Goal: Task Accomplishment & Management: Manage account settings

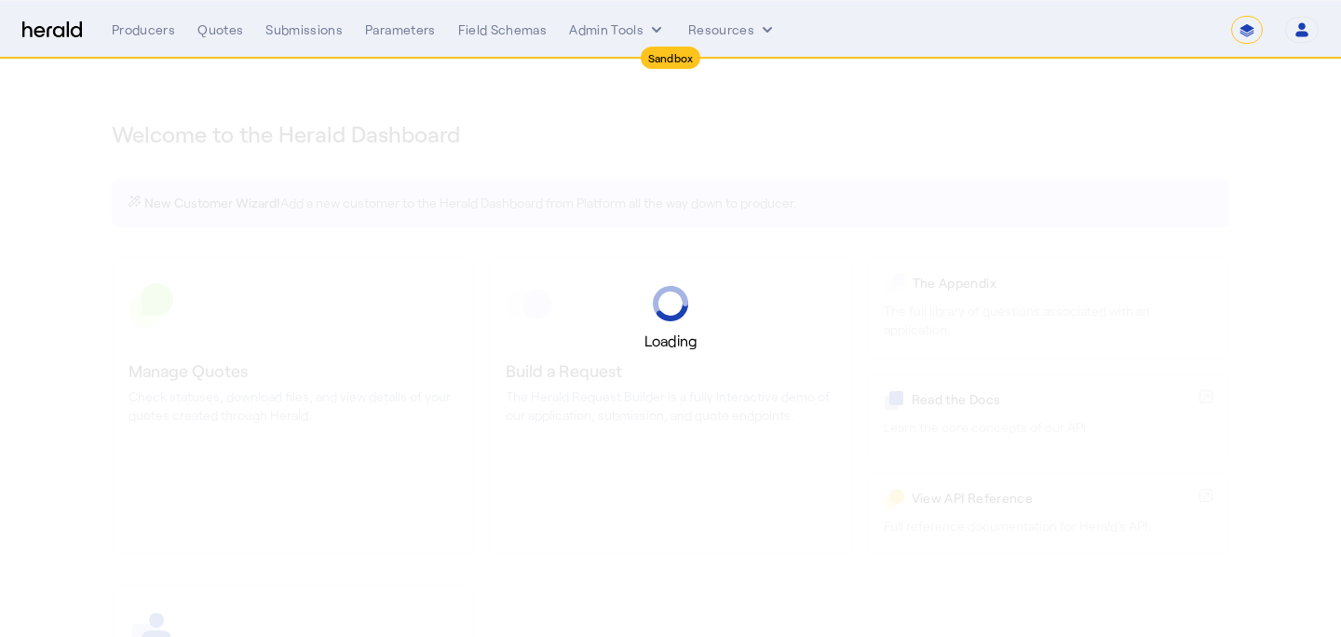
select select "*******"
select select "pfm_2v8p_herald_api"
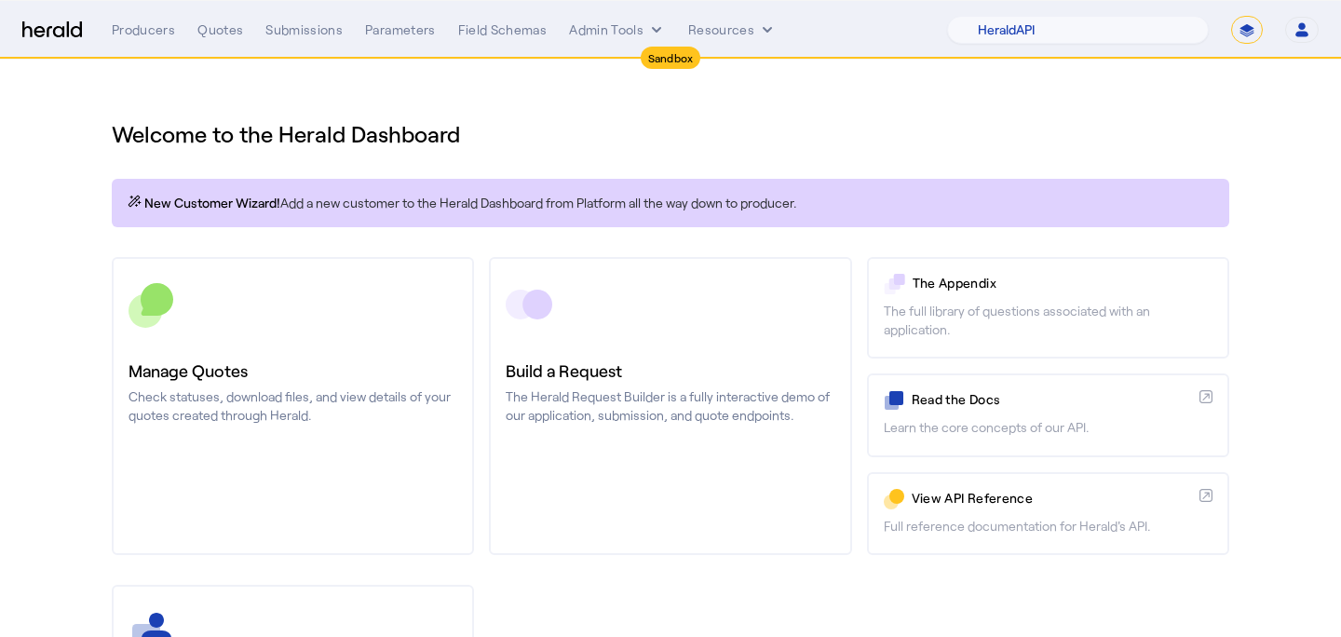
click at [1223, 34] on div "1Fort Acrisure Acturis Affinity Advisors Affinity Risk Agentero AmWins Anzen Ao…" at bounding box center [1133, 30] width 372 height 28
click at [1239, 31] on select "**********" at bounding box center [1247, 30] width 32 height 28
select select "**********"
click at [1231, 16] on select "**********" at bounding box center [1247, 30] width 32 height 28
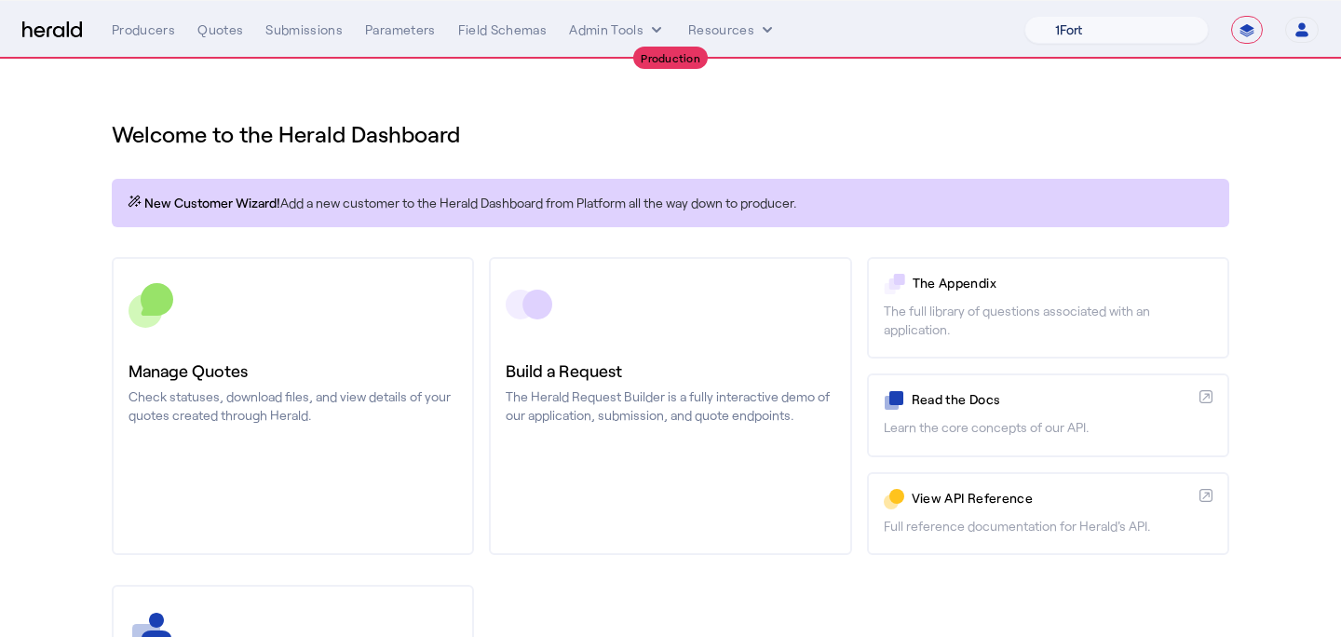
click at [1126, 30] on select "1Fort Affinity Risk [PERSON_NAME] [PERSON_NAME] CRC Campus Coverage Citadel Fif…" at bounding box center [1116, 30] width 184 height 28
click at [1024, 16] on select "1Fort Affinity Risk [PERSON_NAME] [PERSON_NAME] CRC Campus Coverage Citadel Fif…" at bounding box center [1116, 30] width 184 height 28
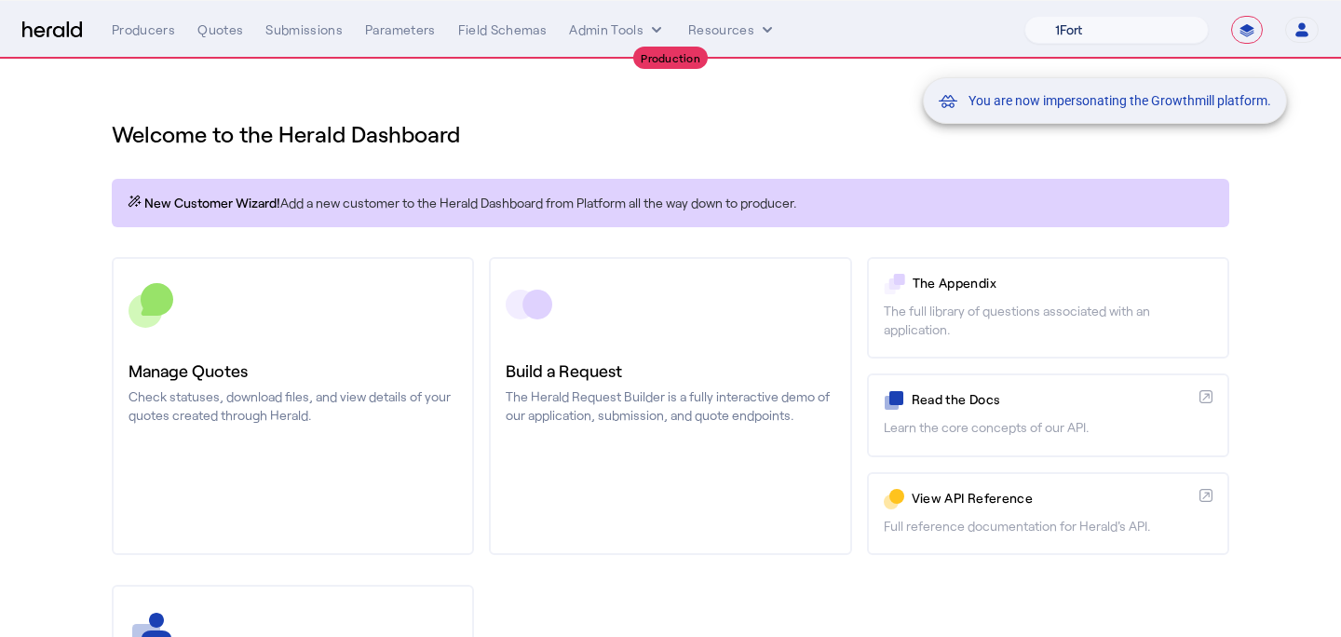
click at [277, 405] on div "You are now impersonating the Growthmill platform." at bounding box center [670, 318] width 1341 height 637
click at [285, 386] on div "You are now impersonating the Growthmill platform." at bounding box center [670, 318] width 1341 height 637
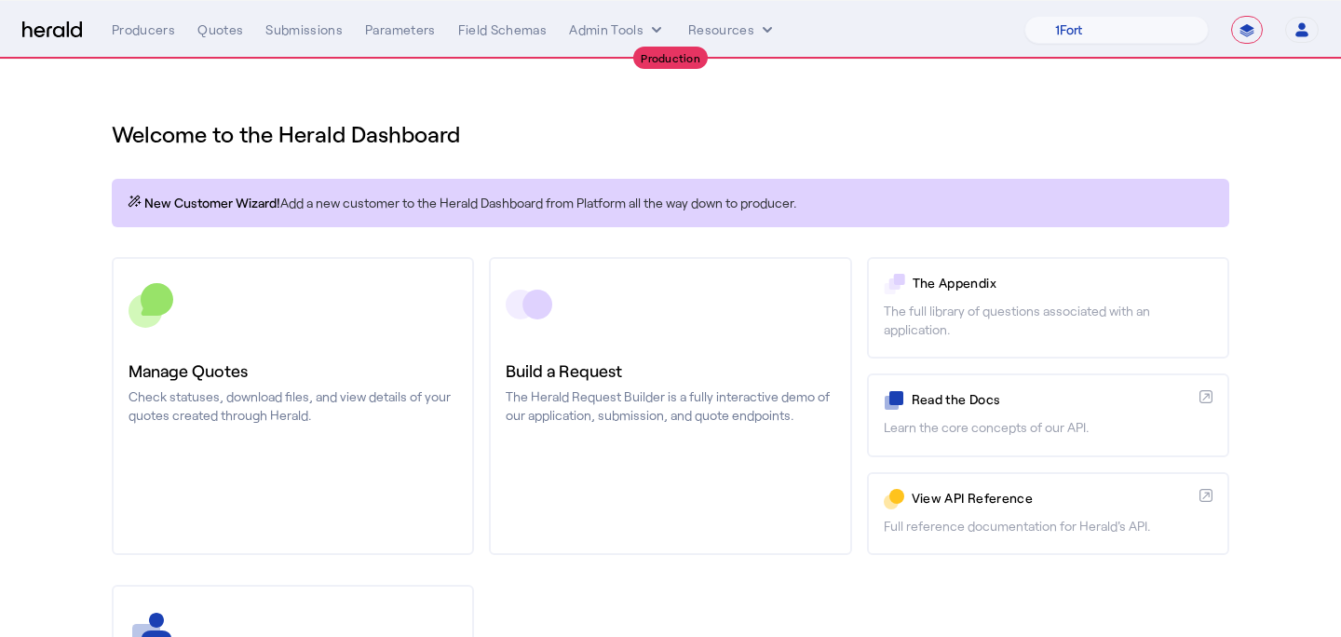
click at [285, 386] on div "Manage Quotes Check statuses, download files, and view details of your quotes c…" at bounding box center [293, 391] width 329 height 67
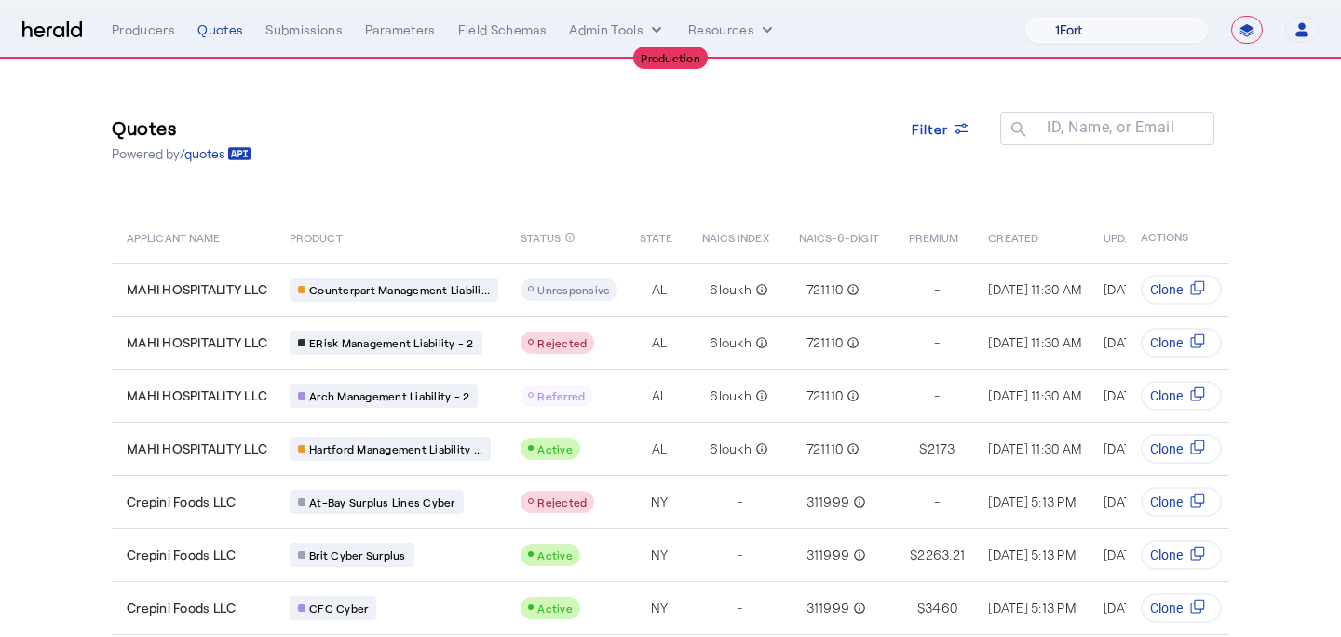
click at [1062, 30] on select "1Fort Affinity Risk [PERSON_NAME] [PERSON_NAME] CRC Campus Coverage Citadel Fif…" at bounding box center [1116, 30] width 184 height 28
select select "pfm_a9p2_hib_marketplace"
click at [1024, 16] on select "1Fort Affinity Risk [PERSON_NAME] [PERSON_NAME] CRC Campus Coverage Citadel Fif…" at bounding box center [1116, 30] width 184 height 28
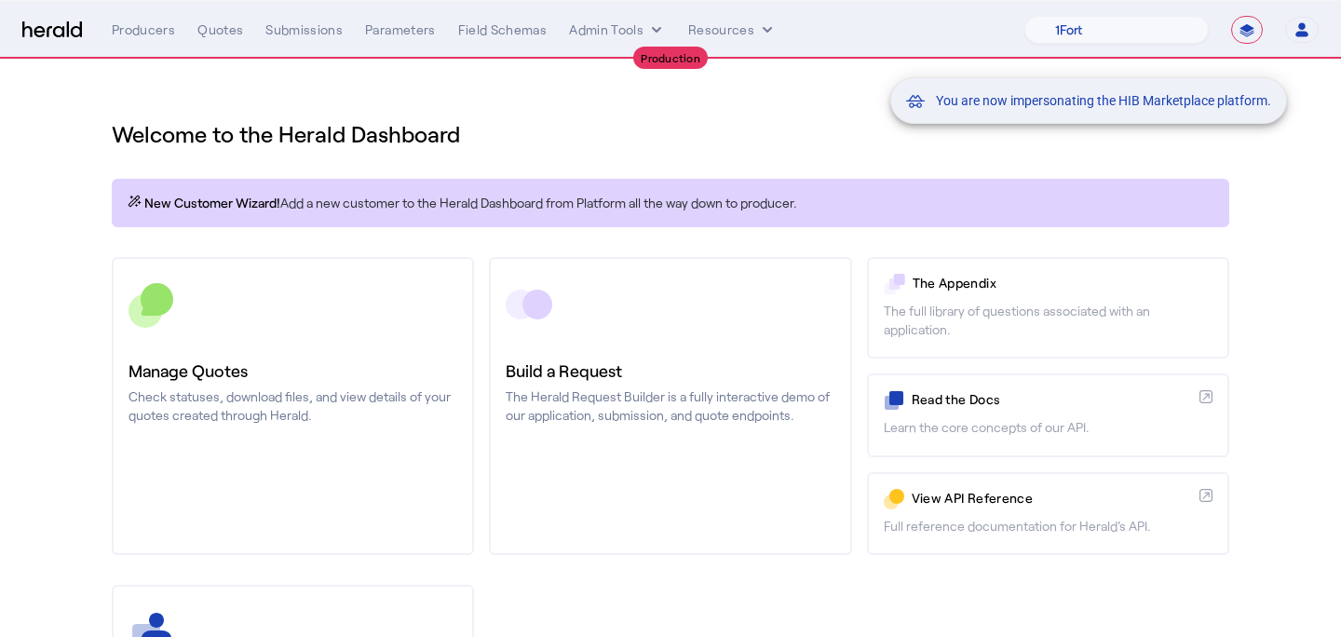
click at [297, 371] on div "You are now impersonating the HIB Marketplace platform." at bounding box center [670, 318] width 1341 height 637
click at [307, 372] on div "You are now impersonating the HIB Marketplace platform." at bounding box center [670, 318] width 1341 height 637
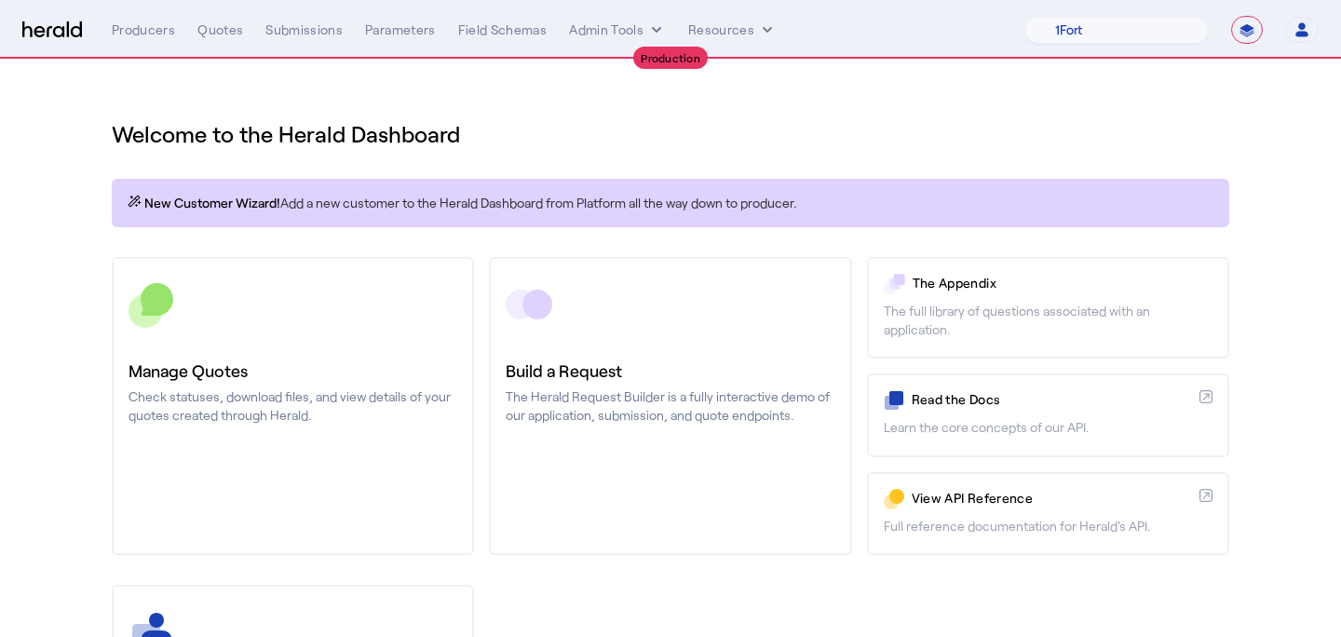
click at [307, 372] on h3 "Manage Quotes" at bounding box center [293, 371] width 329 height 26
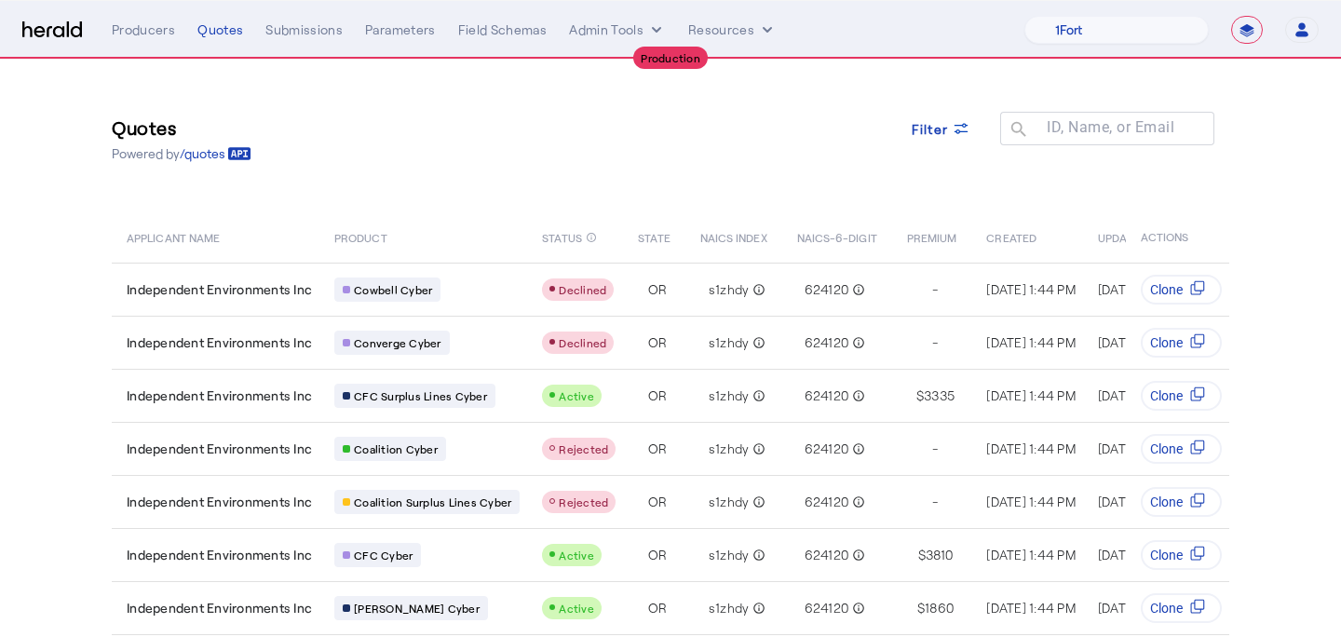
click at [1248, 18] on select "**********" at bounding box center [1247, 30] width 32 height 28
select select "*******"
click at [1231, 16] on select "**********" at bounding box center [1247, 30] width 32 height 28
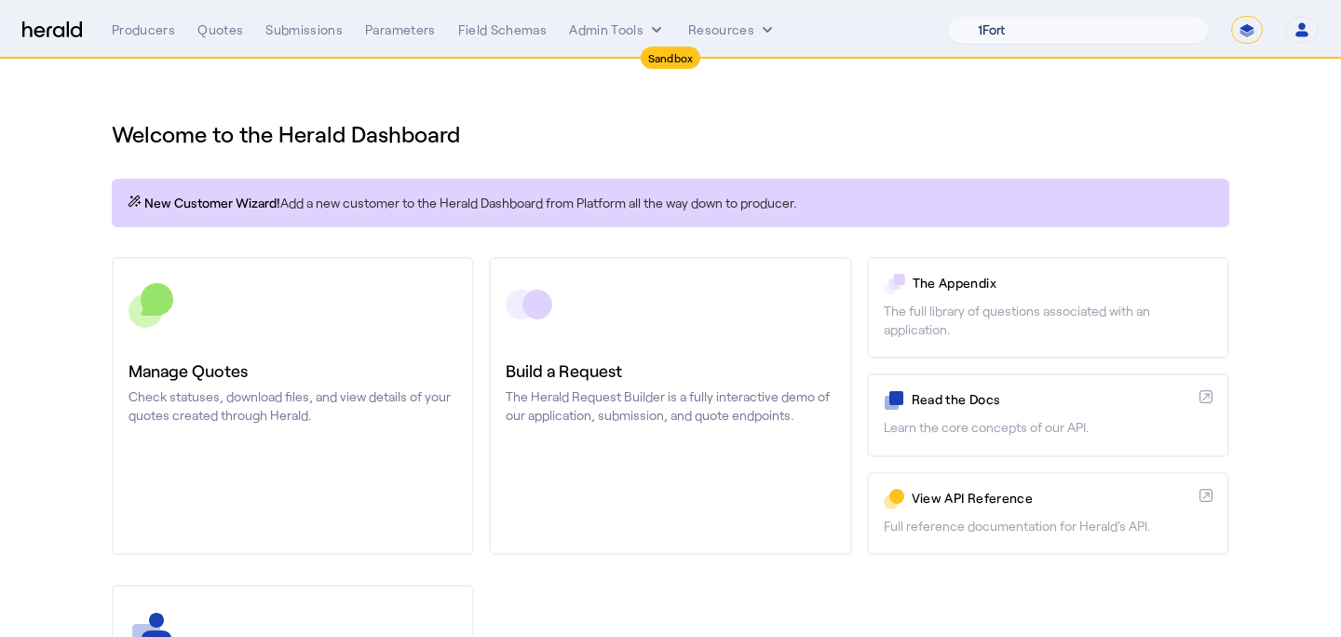
click at [1130, 30] on select "1Fort Acrisure Acturis Affinity Advisors Affinity Risk Agentero AmWins Anzen Ao…" at bounding box center [1078, 30] width 262 height 28
select select "pfm_z9k1_growthmill"
click at [998, 16] on select "1Fort Acrisure Acturis Affinity Advisors Affinity Risk Agentero AmWins Anzen Ao…" at bounding box center [1078, 30] width 262 height 28
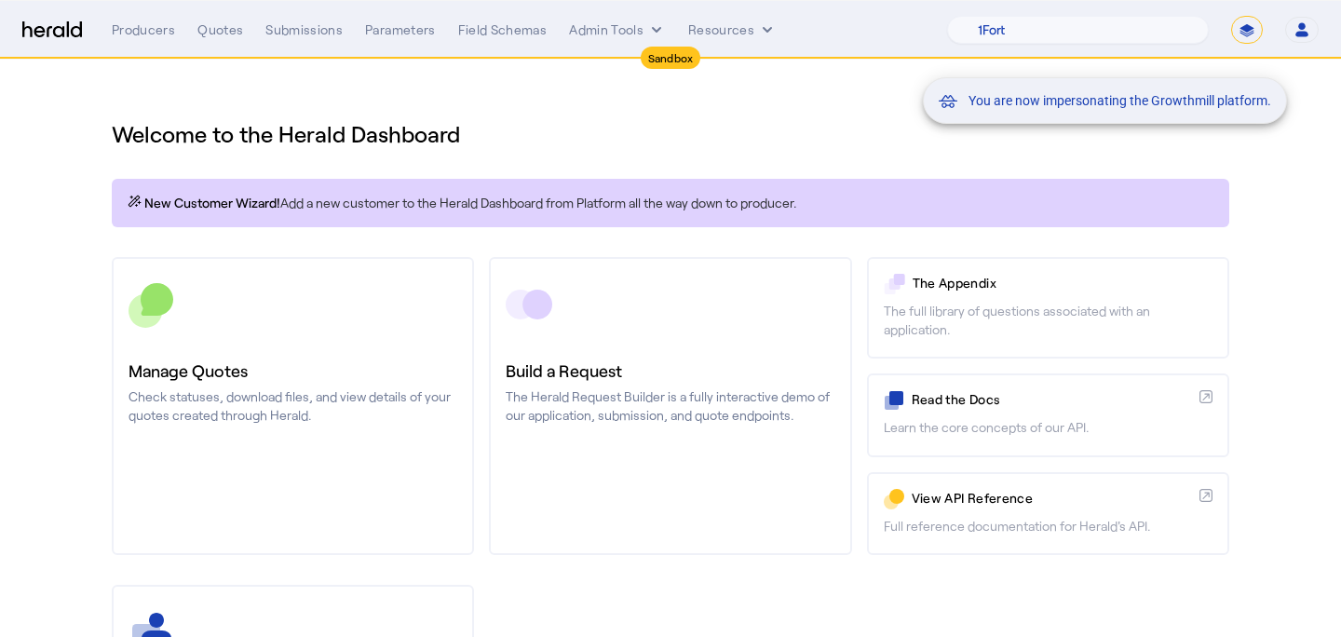
scroll to position [283, 0]
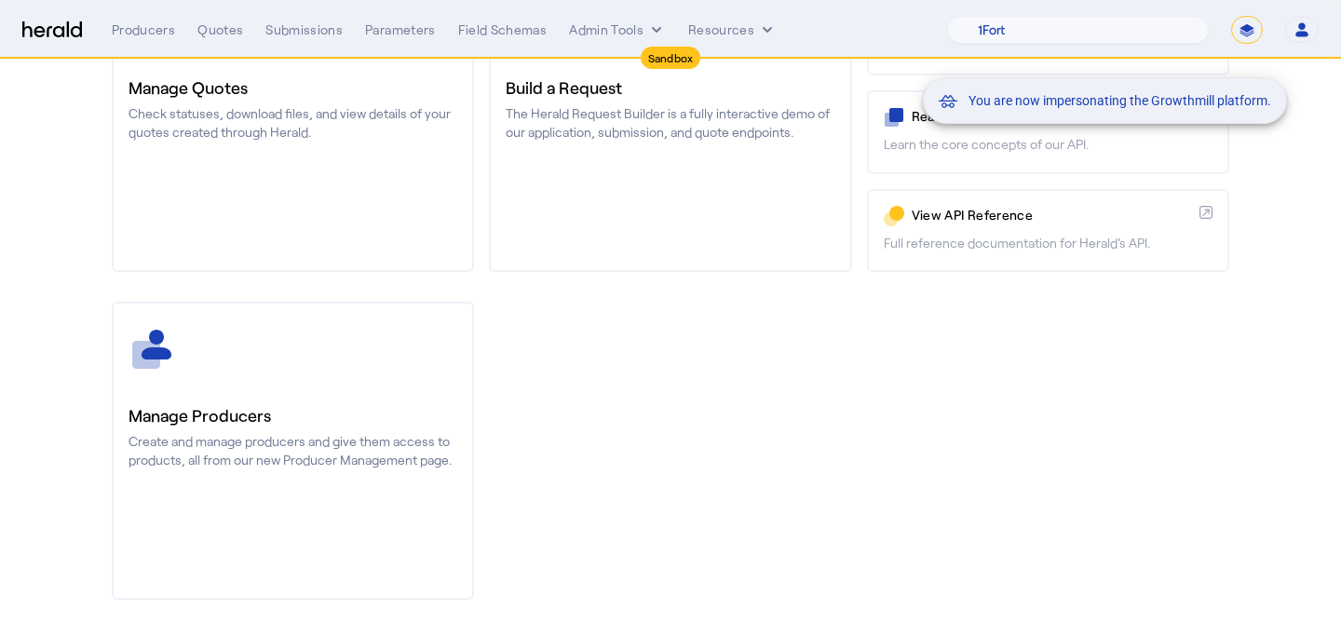
click at [347, 342] on div "You are now impersonating the Growthmill platform." at bounding box center [670, 318] width 1341 height 637
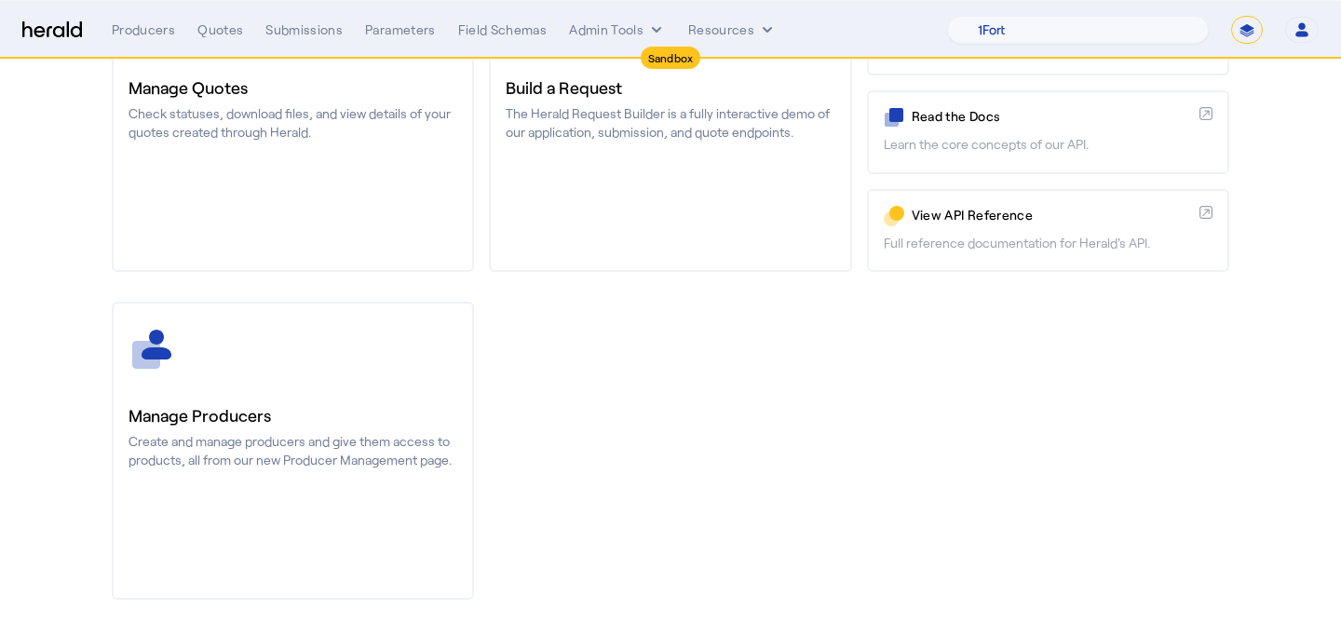
click at [347, 416] on h3 "Manage Producers" at bounding box center [293, 415] width 329 height 26
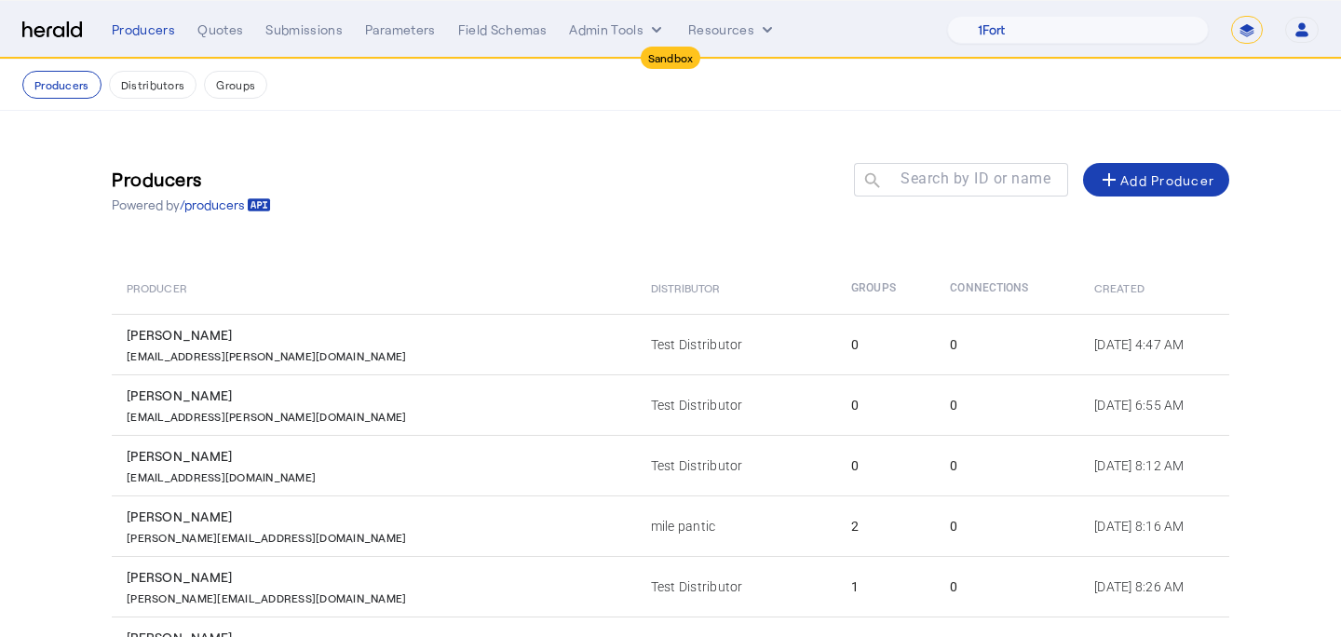
scroll to position [372, 0]
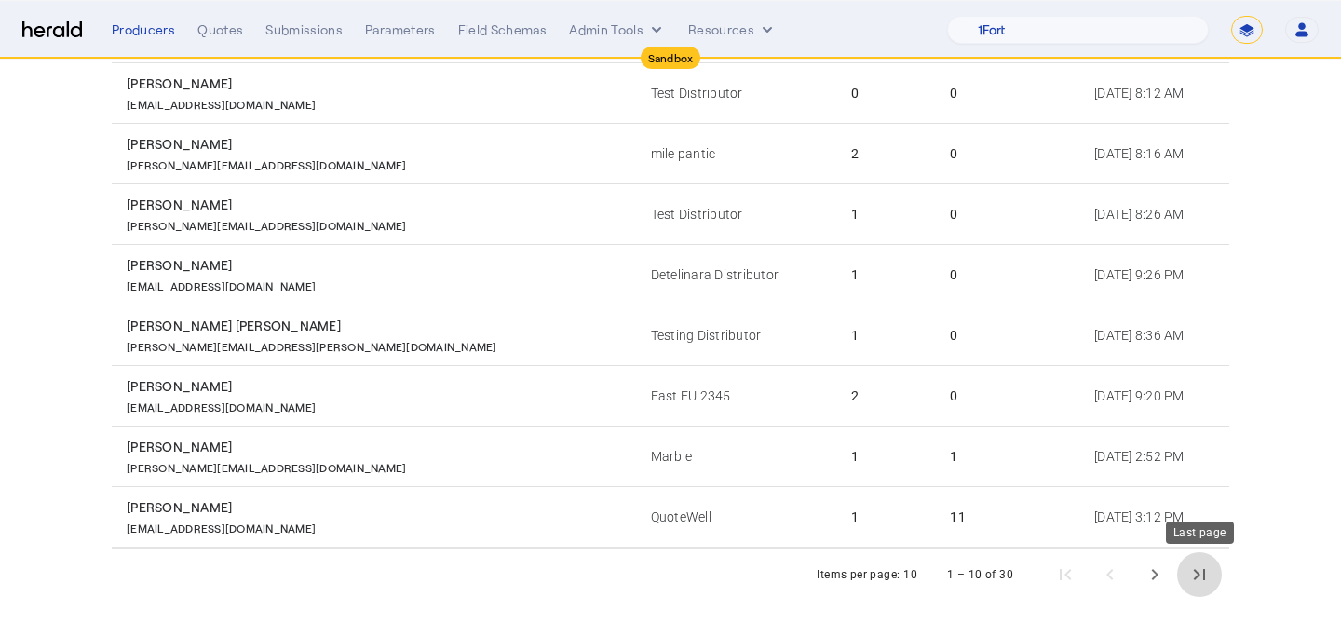
click at [1216, 575] on span "Last page" at bounding box center [1199, 574] width 45 height 45
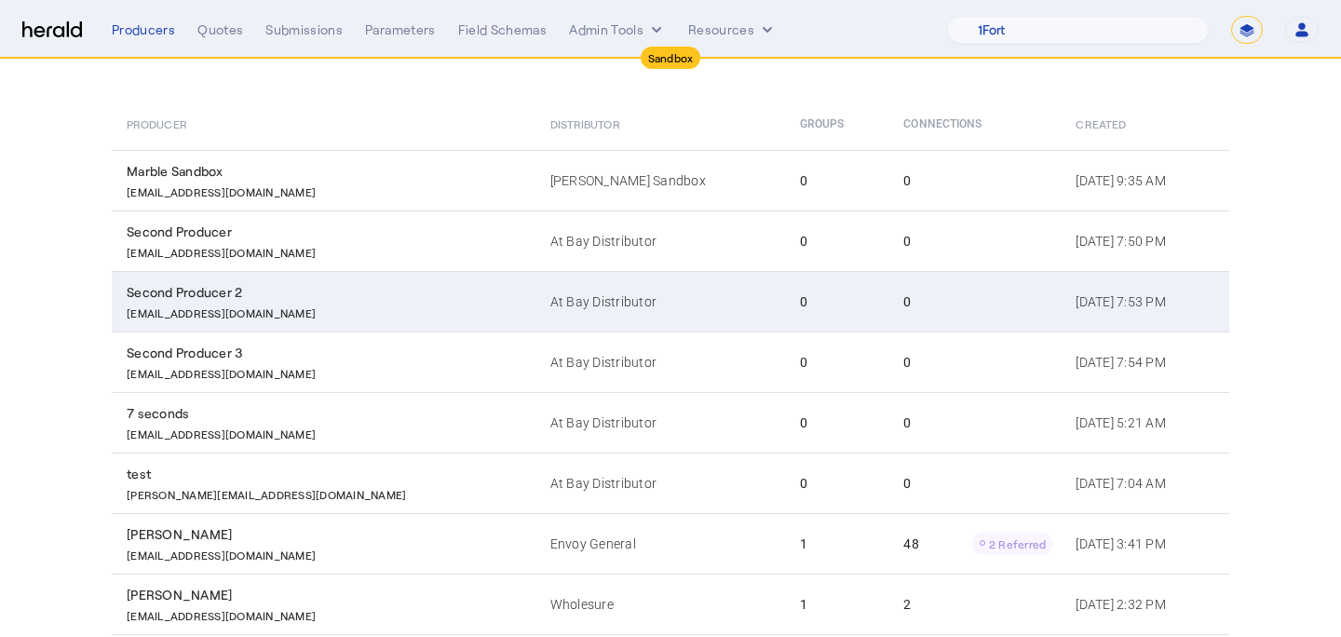
scroll to position [376, 0]
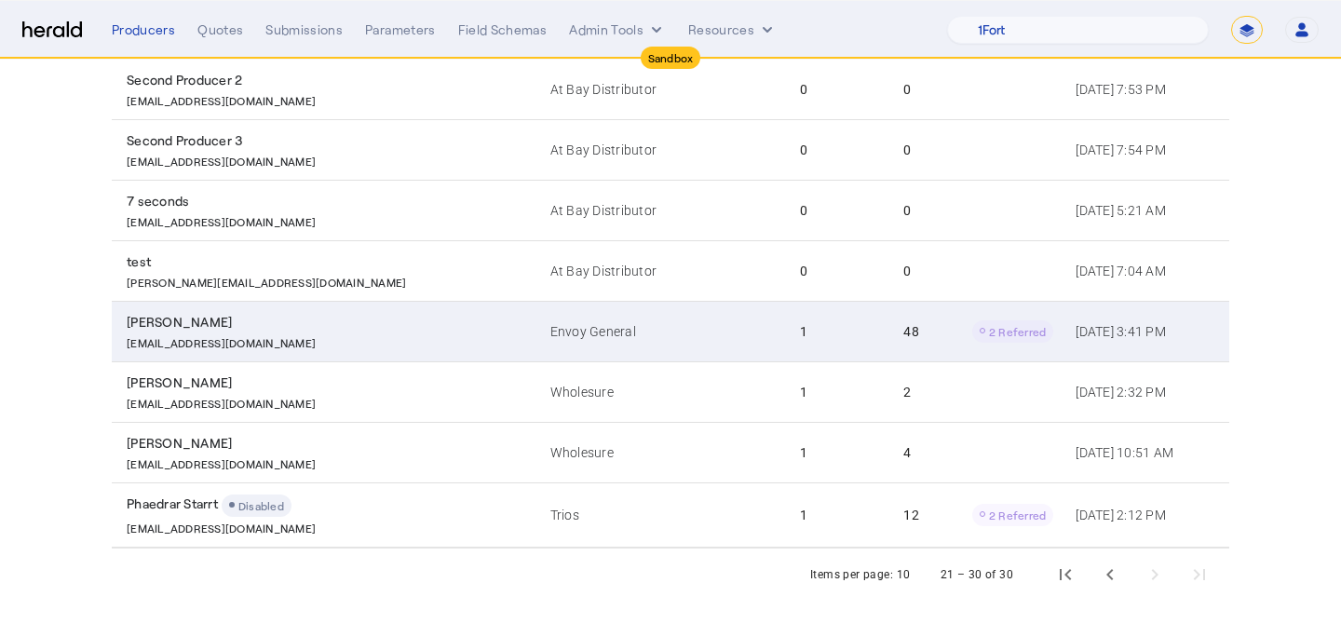
click at [888, 353] on td "48 2 Referred" at bounding box center [974, 331] width 172 height 61
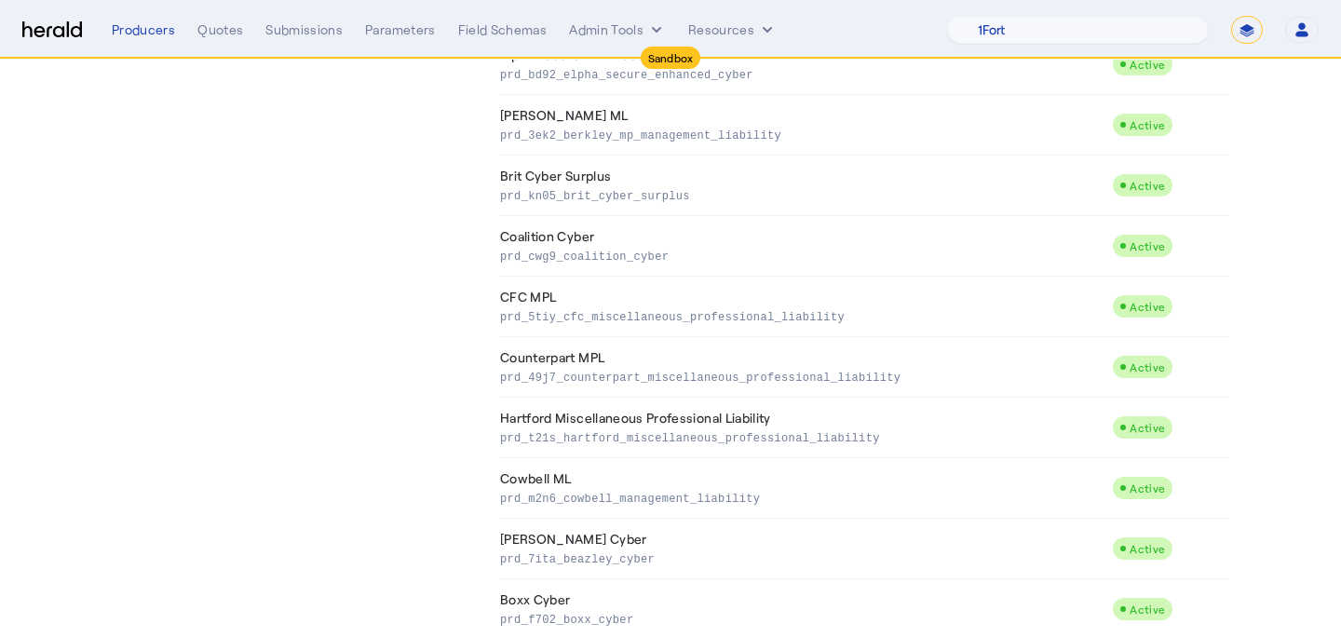
scroll to position [2593, 0]
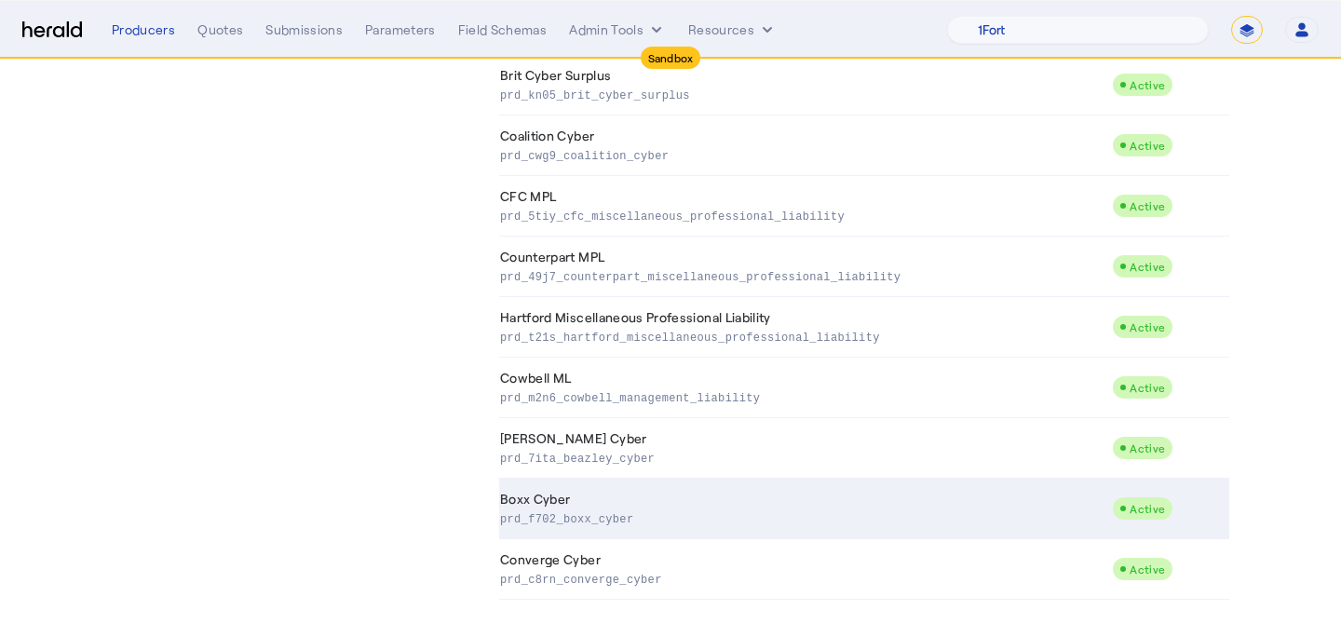
click at [796, 501] on td "Boxx Cyber prd_f702_boxx_cyber" at bounding box center [805, 509] width 613 height 61
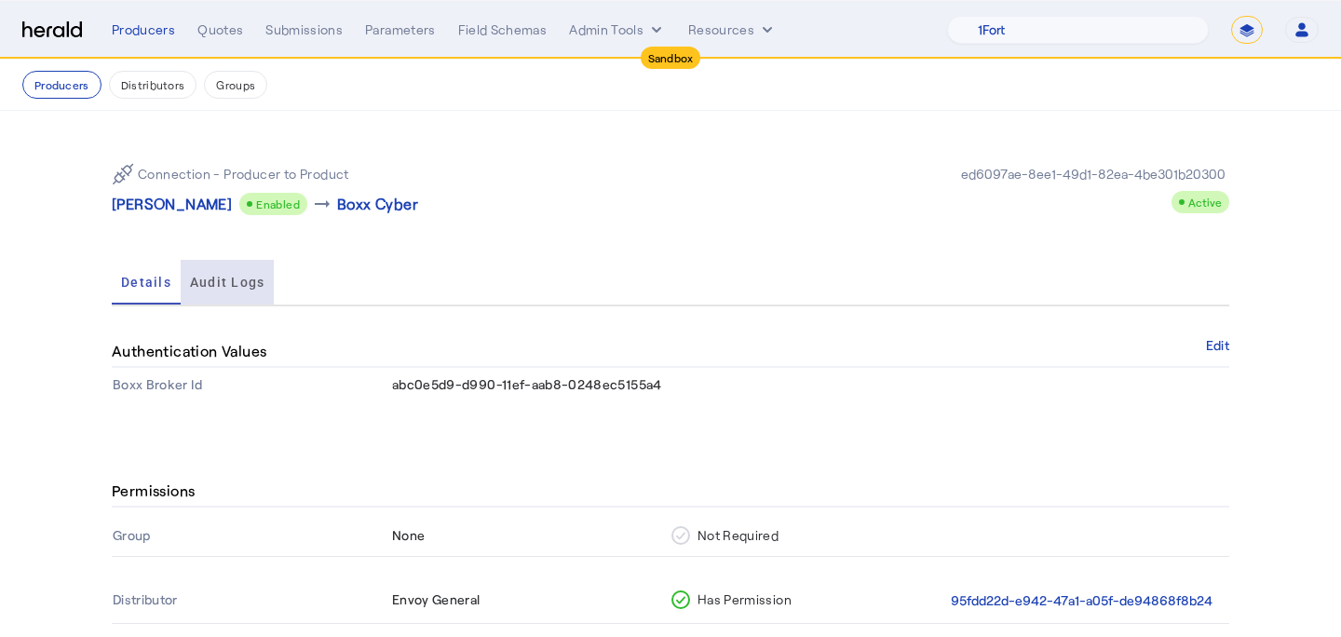
click at [247, 268] on span "Audit Logs" at bounding box center [227, 282] width 75 height 45
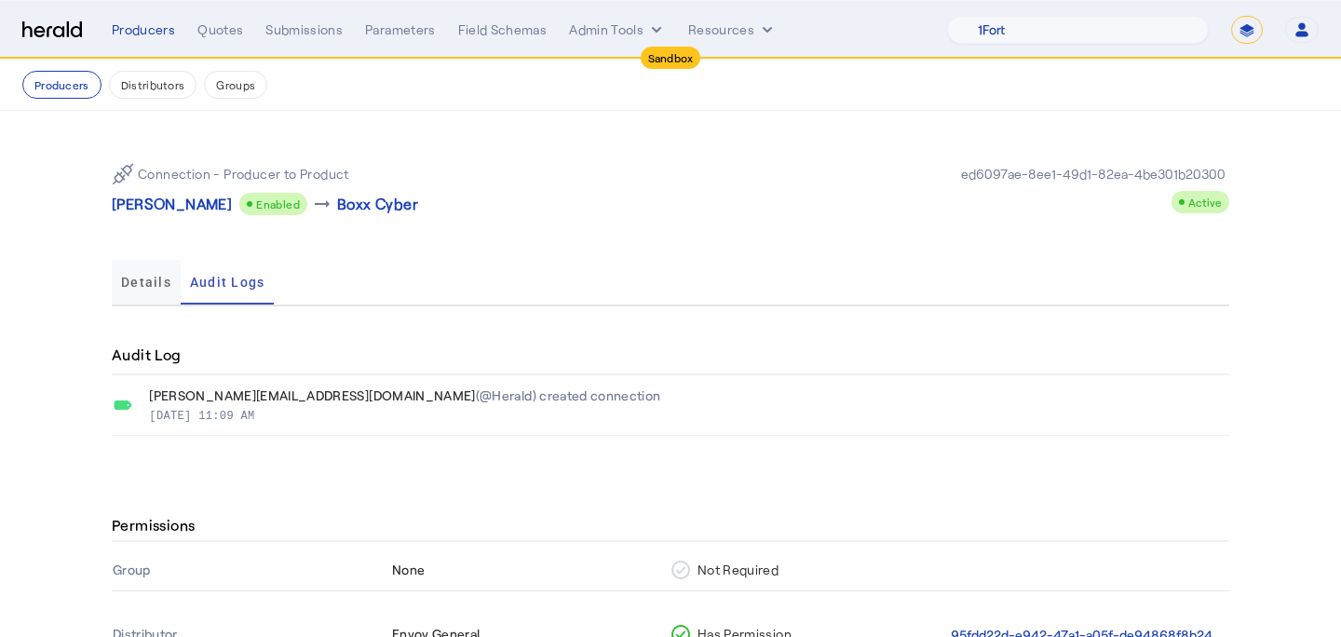
click at [154, 276] on span "Details" at bounding box center [146, 282] width 50 height 13
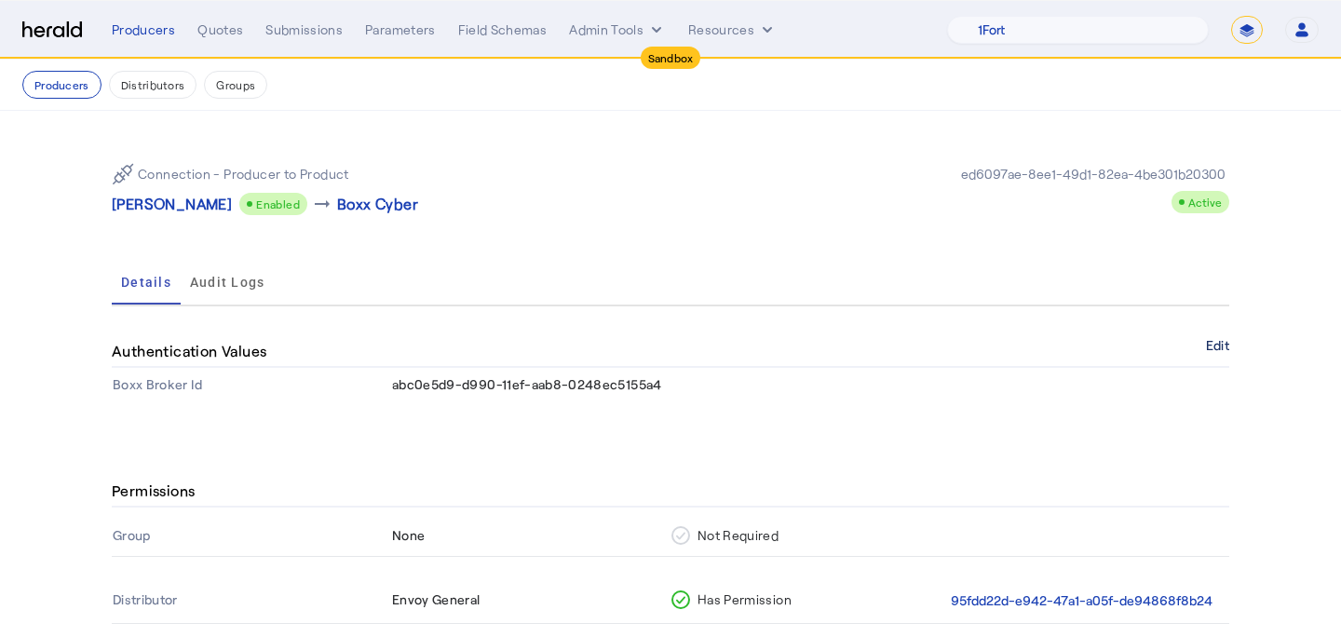
click at [1218, 347] on button "Edit" at bounding box center [1217, 345] width 23 height 11
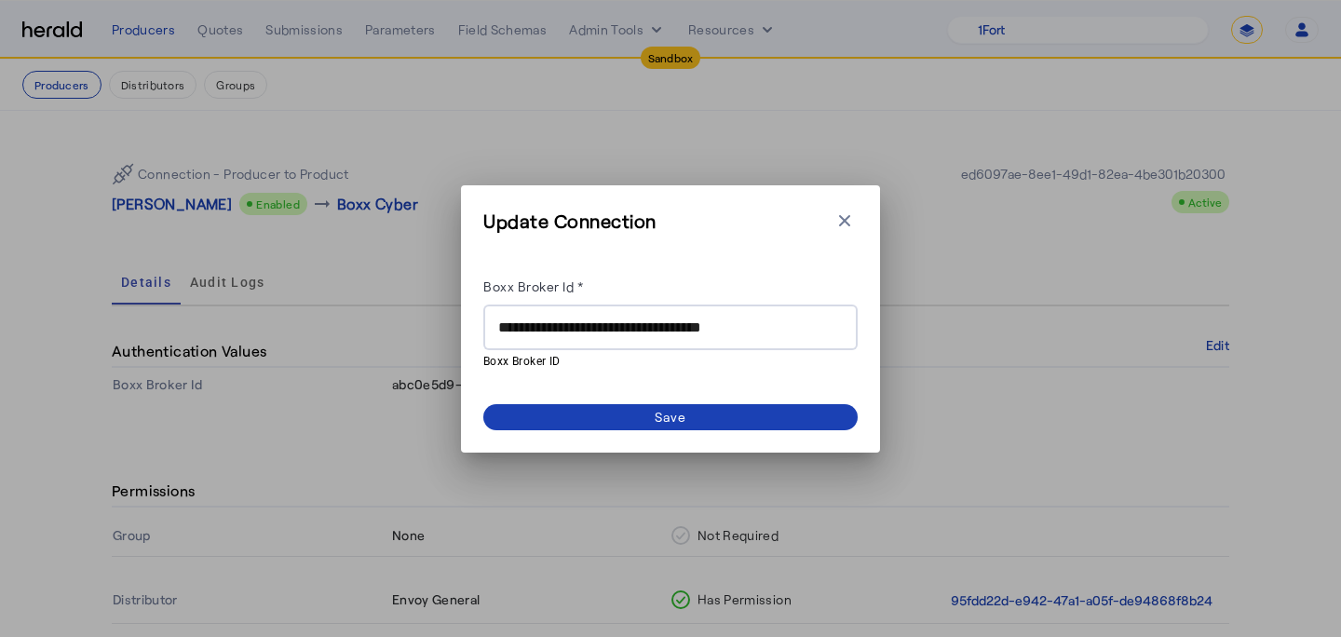
click at [688, 333] on input "**********" at bounding box center [670, 328] width 345 height 22
paste input "text"
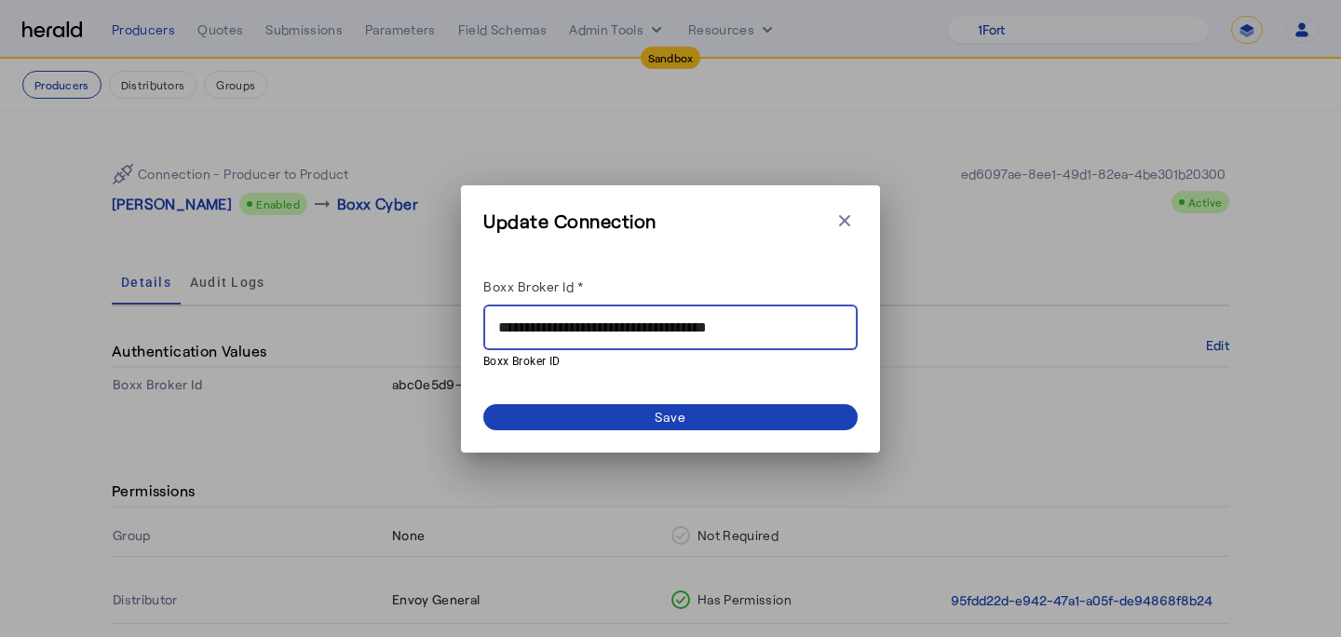
click at [504, 322] on input "**********" at bounding box center [670, 328] width 345 height 22
type input "**********"
click at [614, 415] on span at bounding box center [670, 417] width 374 height 26
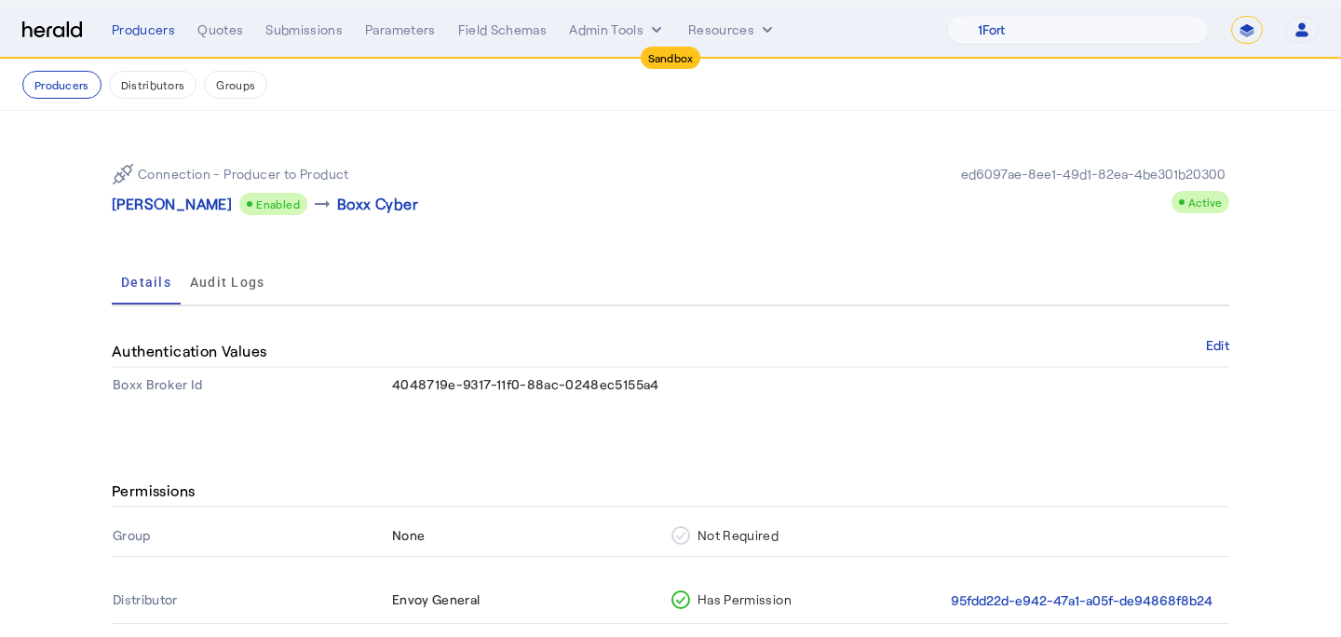
scroll to position [180, 0]
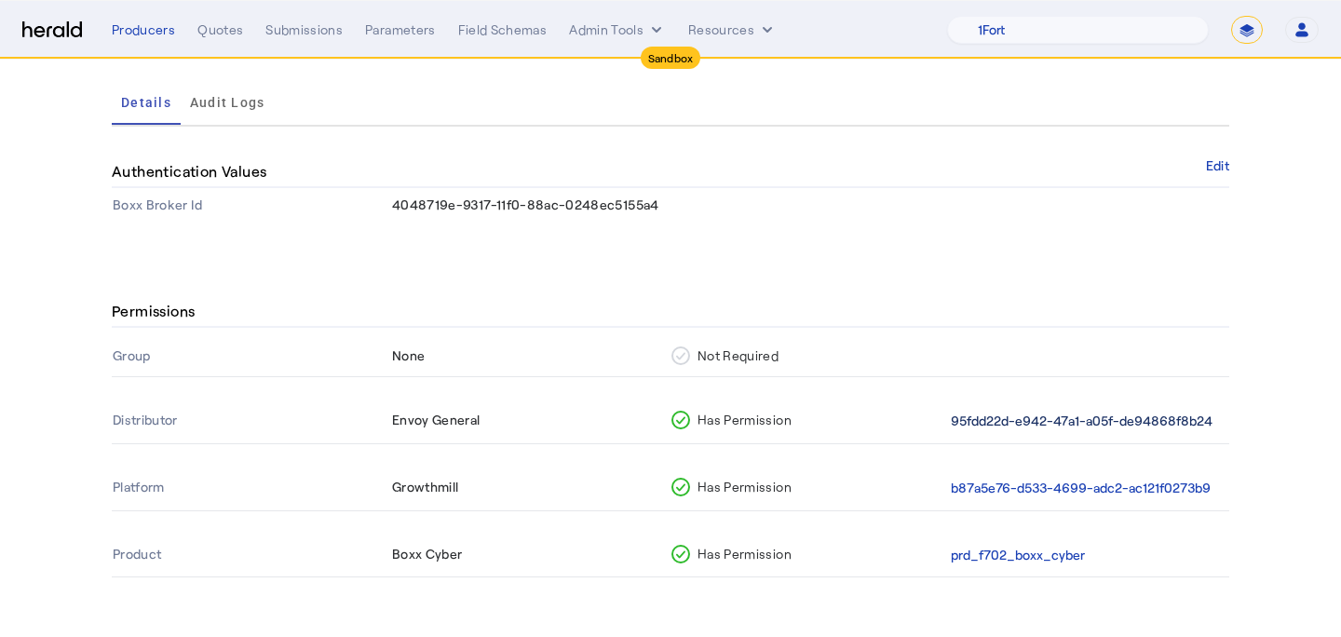
click at [1034, 423] on button "95fdd22d-e942-47a1-a05f-de94868f8b24" at bounding box center [1082, 421] width 262 height 21
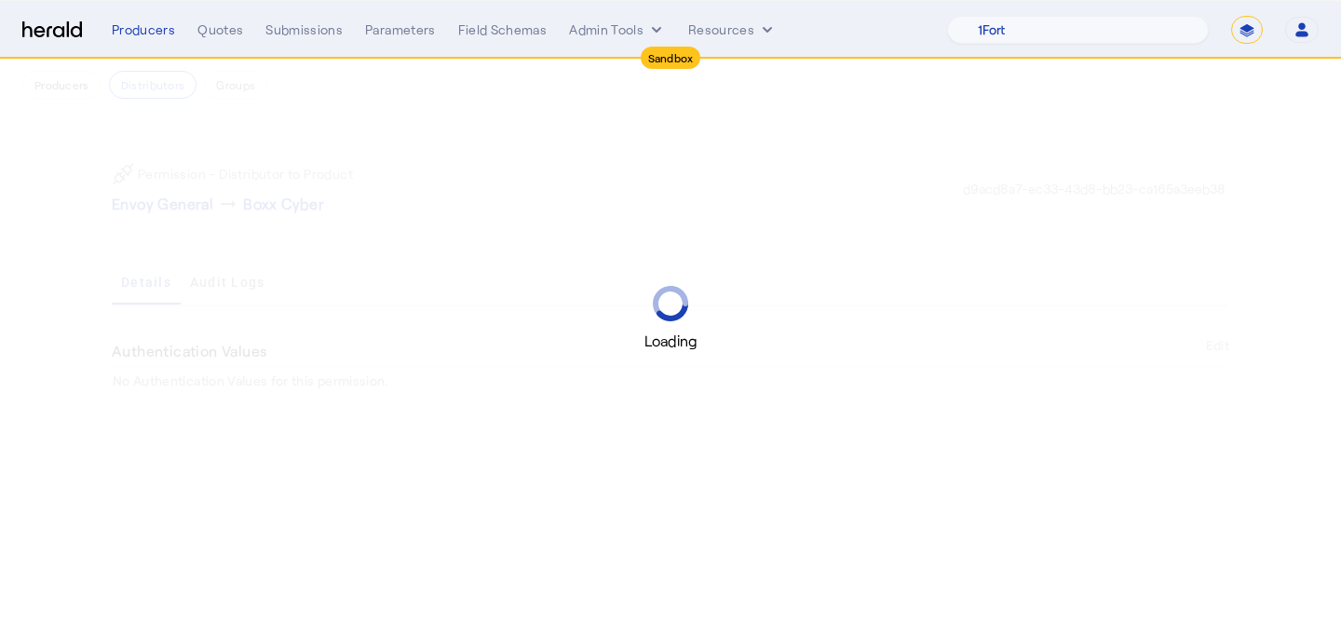
click at [90, 90] on div "Loading" at bounding box center [670, 318] width 1341 height 637
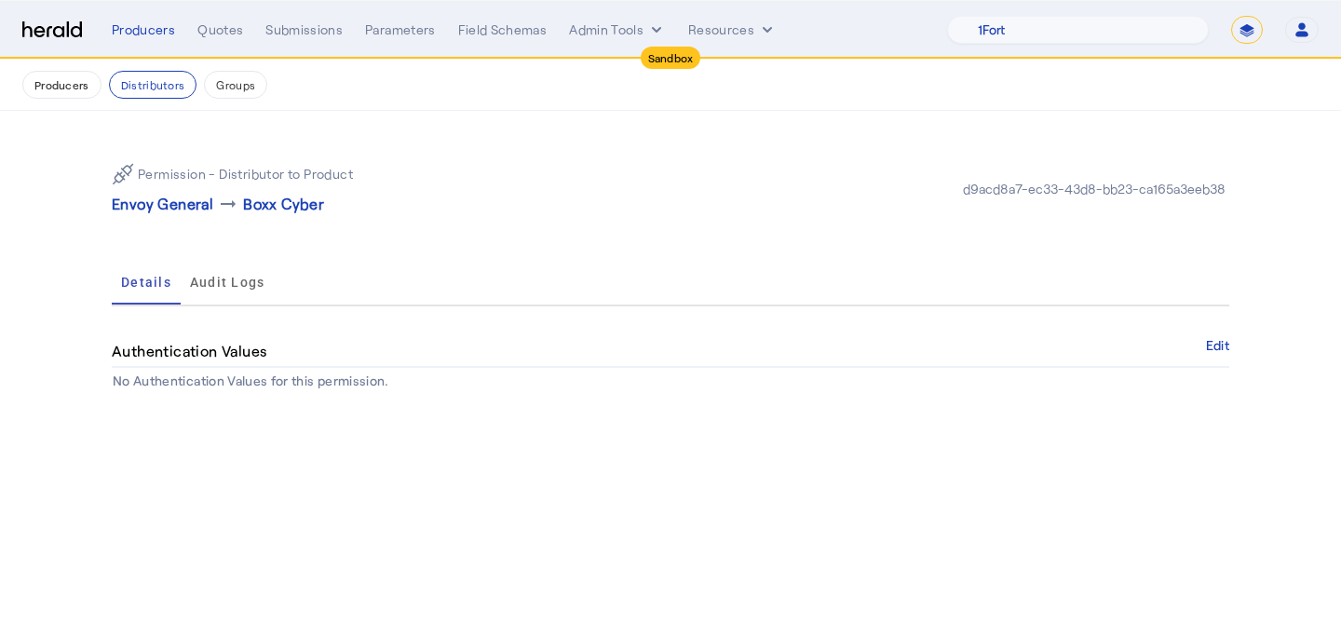
click at [90, 90] on button "Producers" at bounding box center [61, 85] width 79 height 28
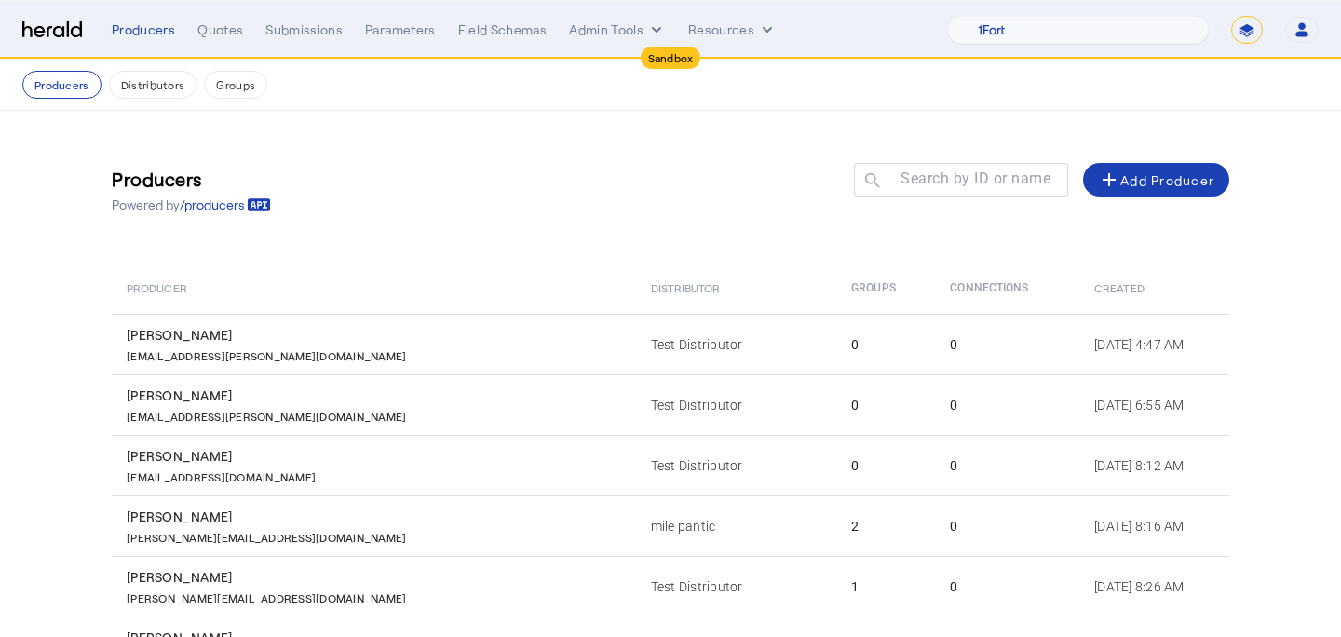
scroll to position [372, 0]
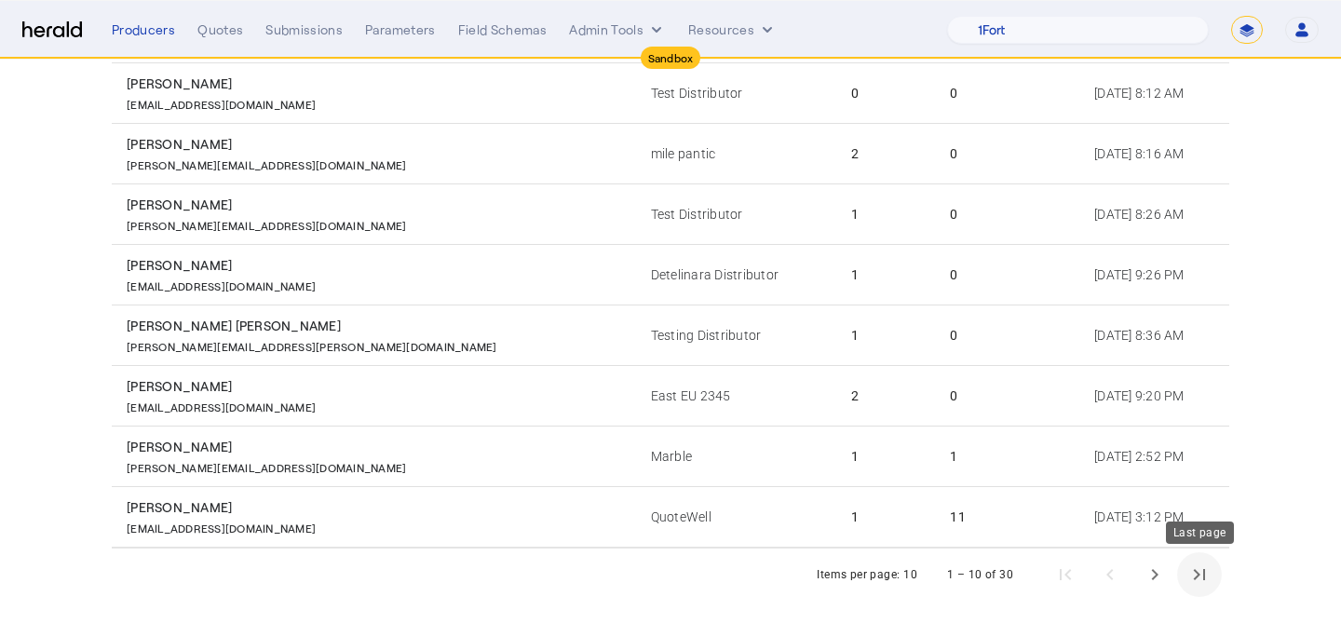
click at [1208, 572] on span "Last page" at bounding box center [1199, 574] width 45 height 45
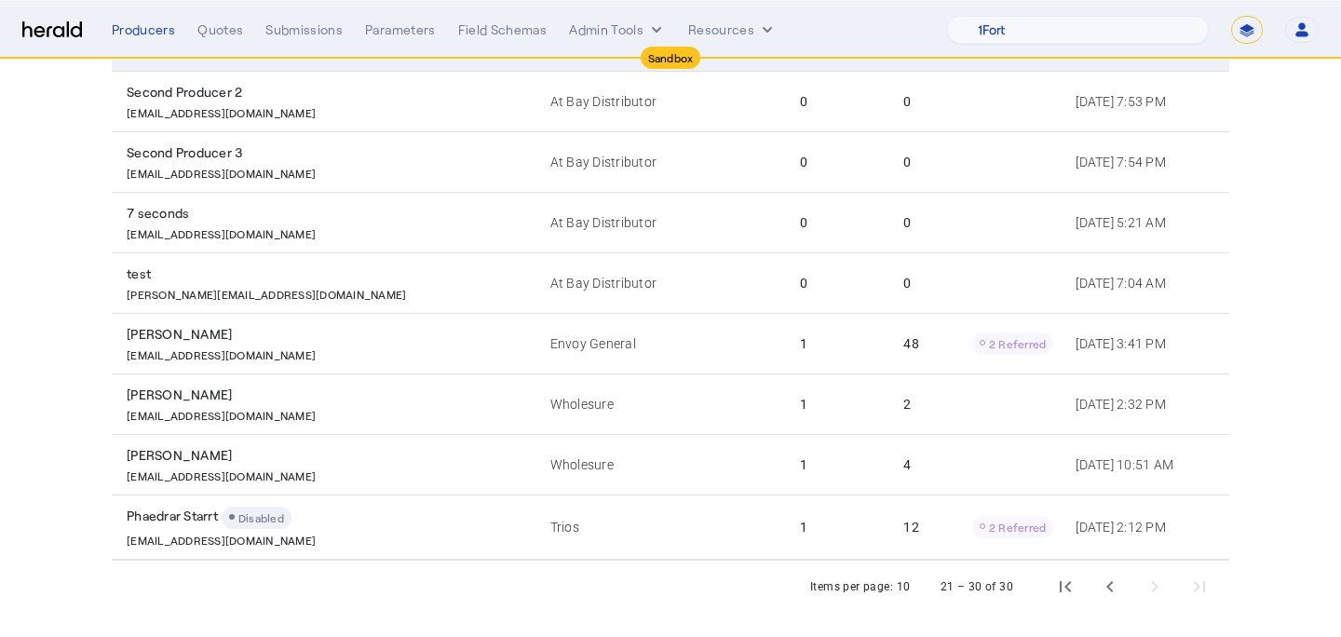
scroll to position [376, 0]
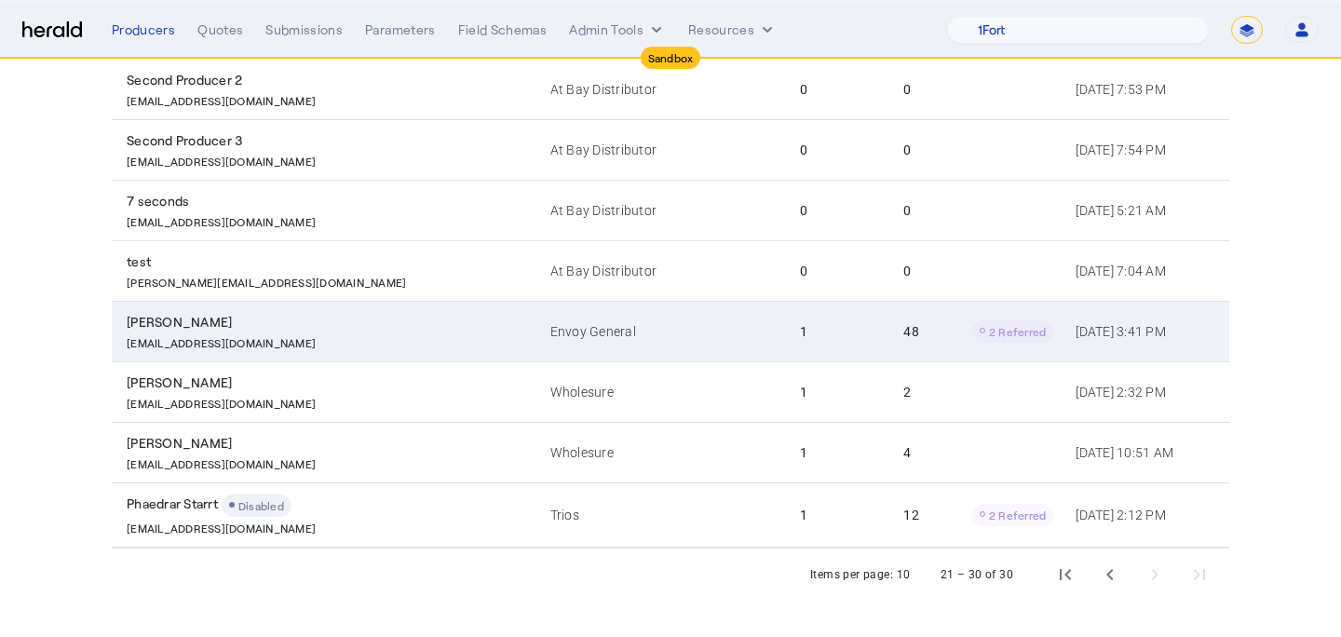
click at [647, 333] on td "Envoy General" at bounding box center [660, 331] width 250 height 61
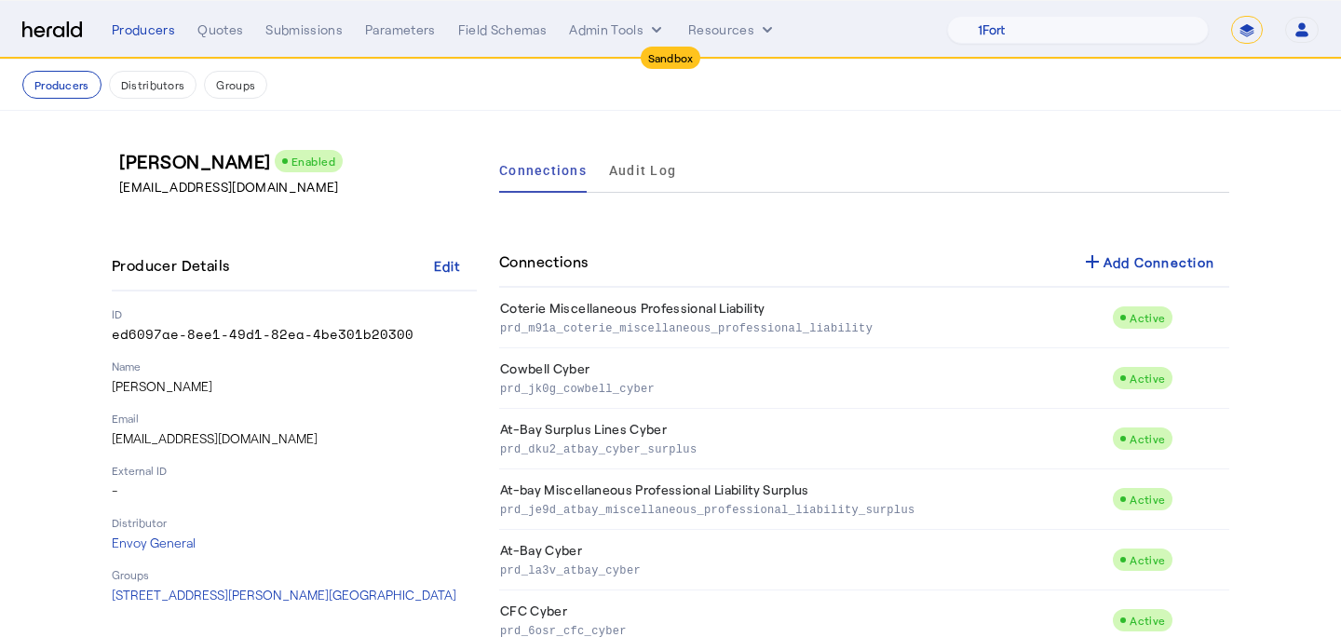
scroll to position [2593, 0]
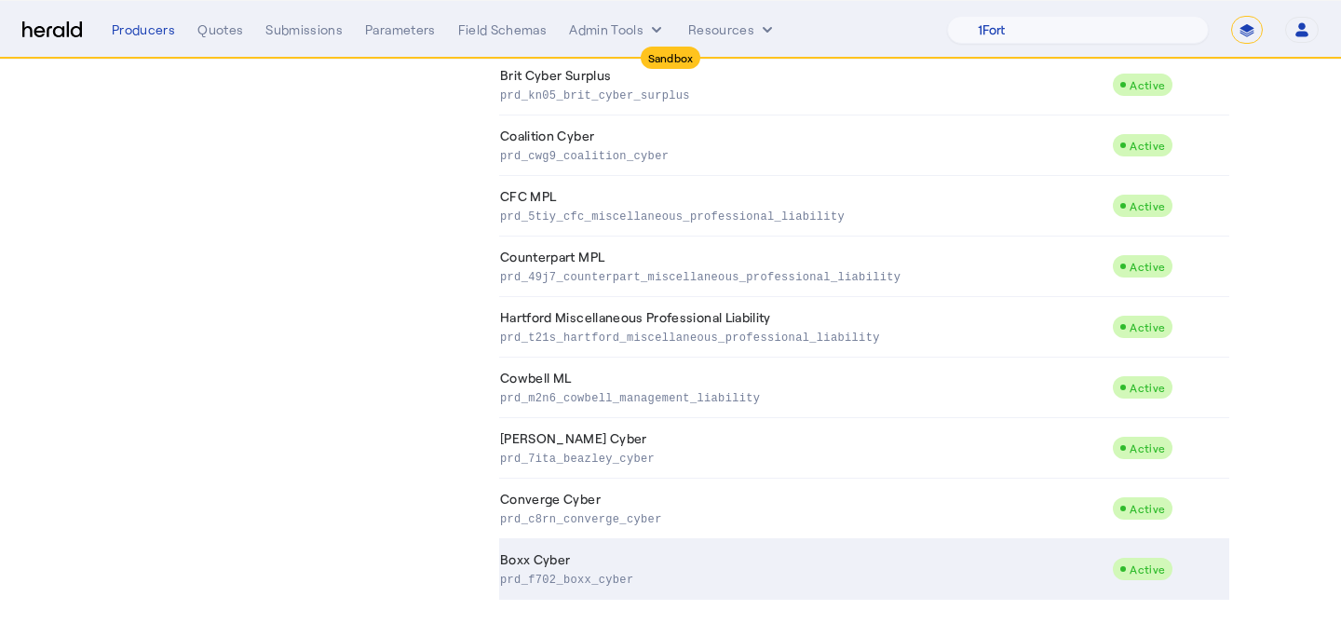
click at [671, 548] on td "Boxx Cyber prd_f702_boxx_cyber" at bounding box center [805, 569] width 613 height 61
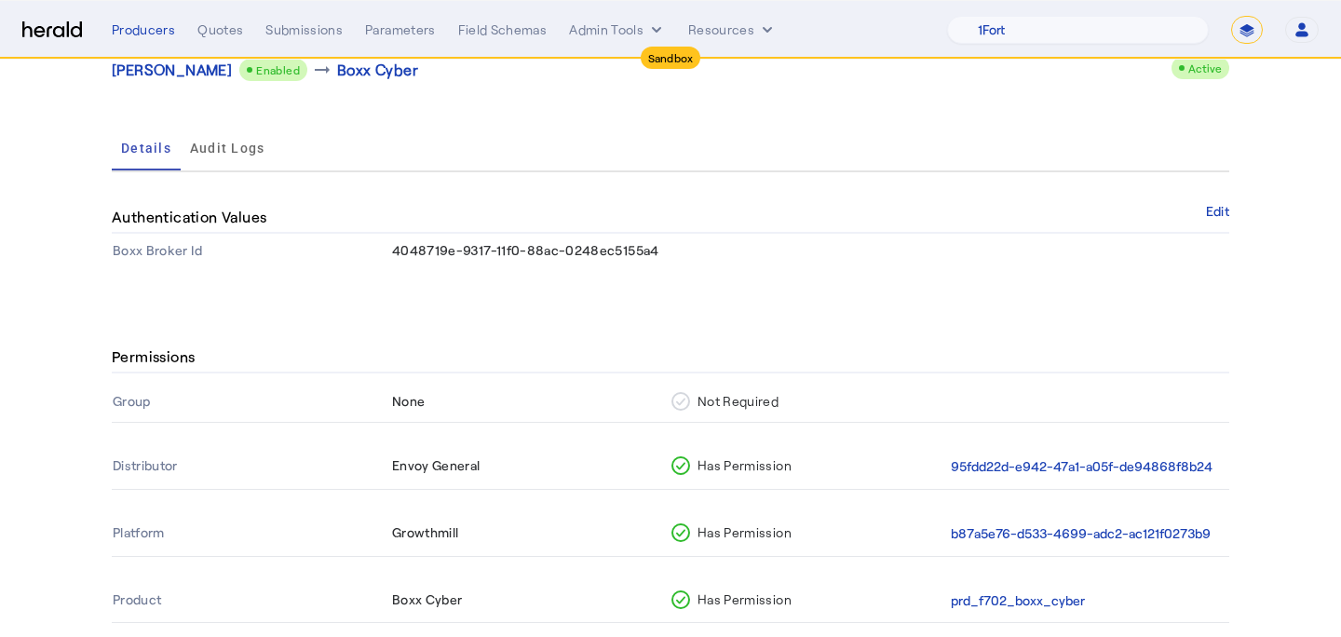
scroll to position [180, 0]
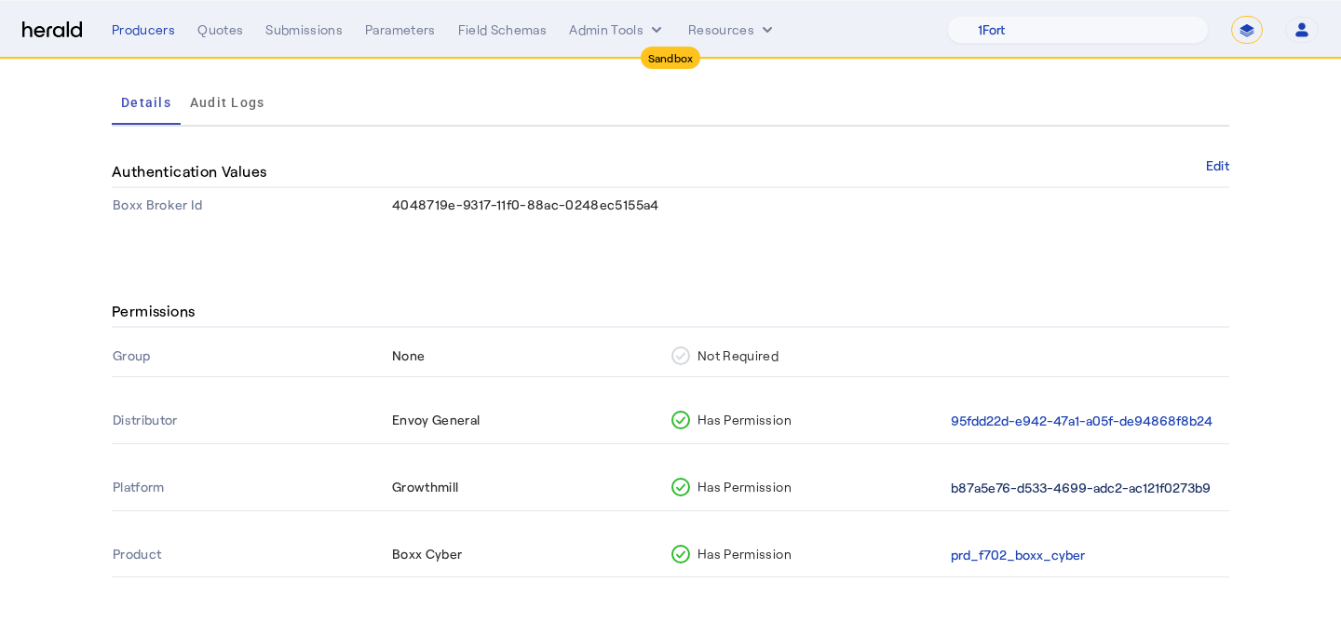
click at [1109, 494] on button "b87a5e76-d533-4699-adc2-ac121f0273b9" at bounding box center [1081, 488] width 260 height 21
